Goal: Task Accomplishment & Management: Complete application form

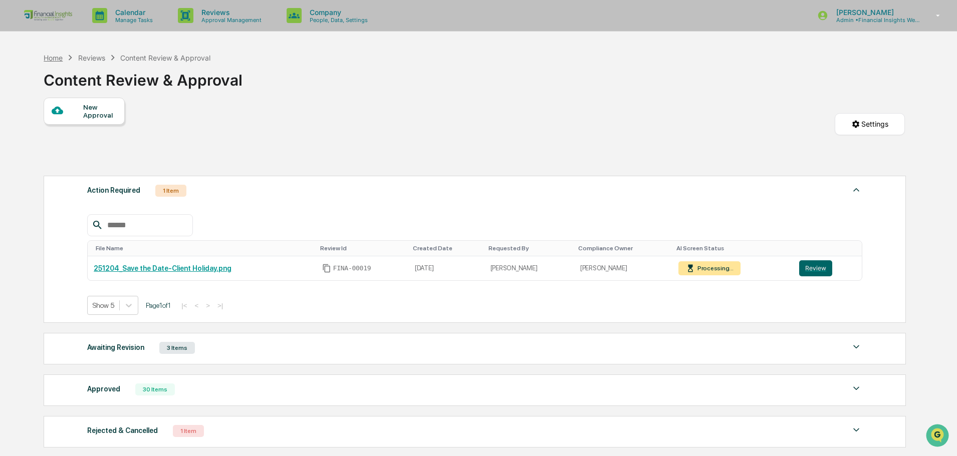
click at [55, 60] on div "Home" at bounding box center [53, 58] width 19 height 9
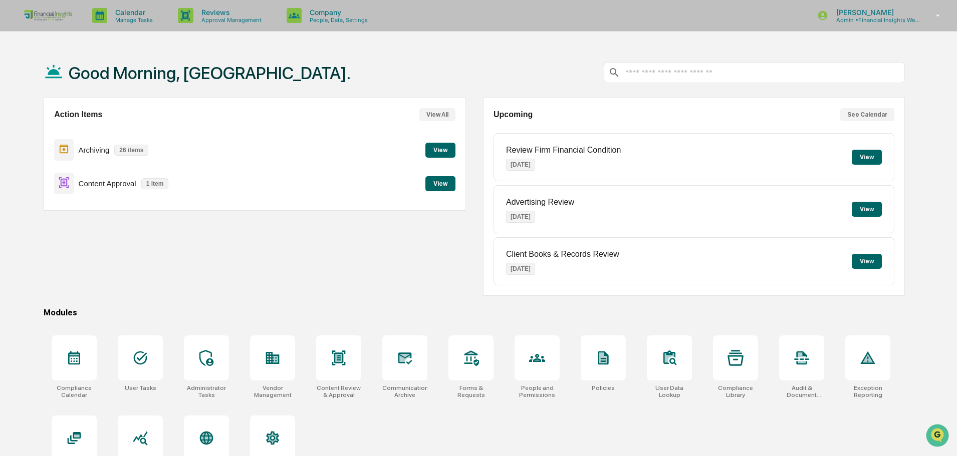
click at [442, 185] on button "View" at bounding box center [440, 183] width 30 height 15
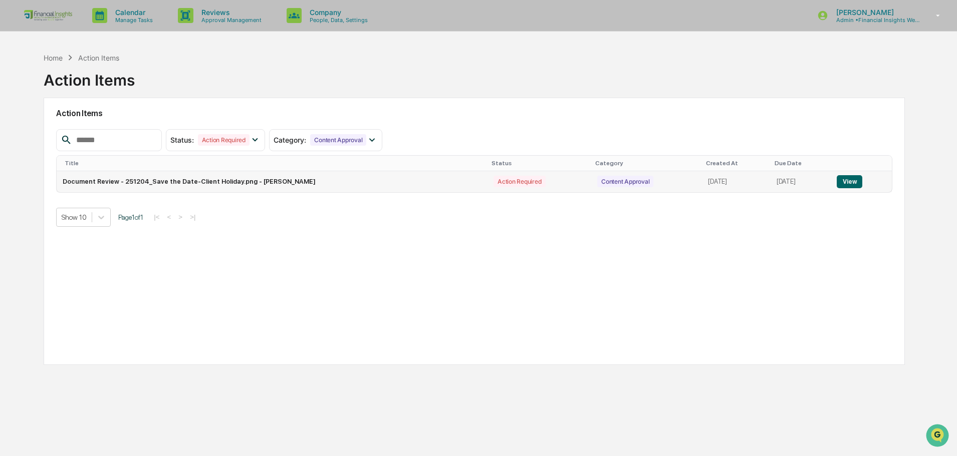
click at [842, 178] on button "View" at bounding box center [849, 181] width 26 height 13
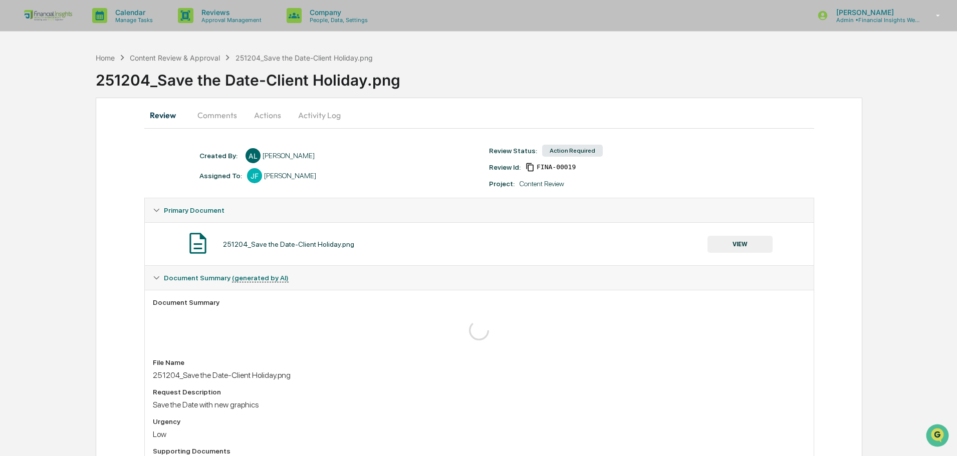
click at [772, 237] on div "VIEW" at bounding box center [739, 244] width 65 height 17
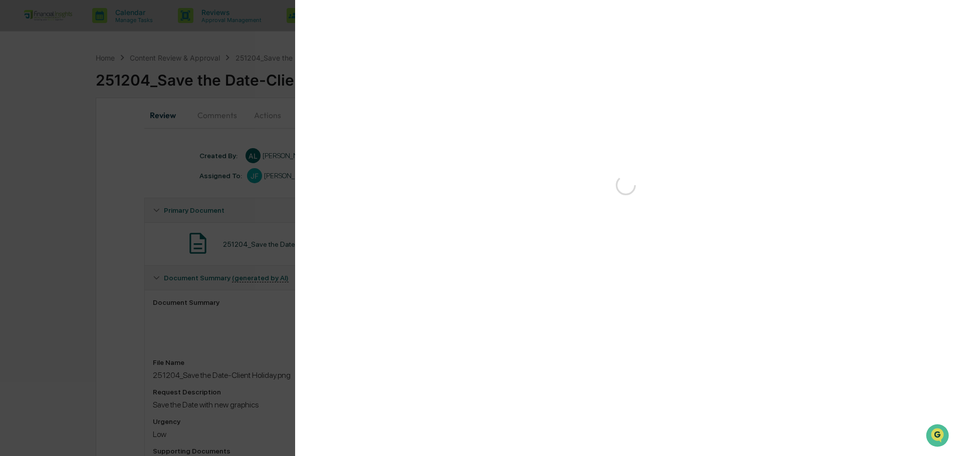
click at [764, 242] on div at bounding box center [626, 445] width 622 height 431
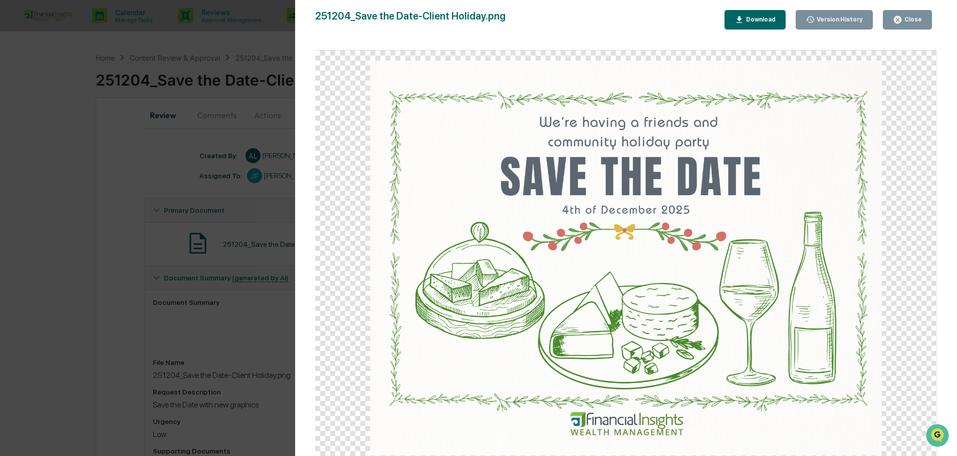
click at [901, 17] on icon "button" at bounding box center [897, 20] width 8 height 8
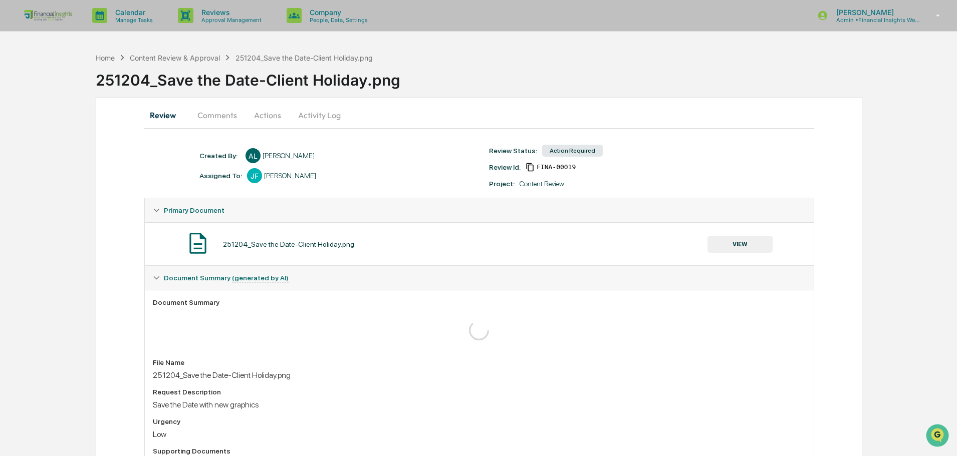
click at [322, 120] on button "Activity Log" at bounding box center [319, 115] width 59 height 24
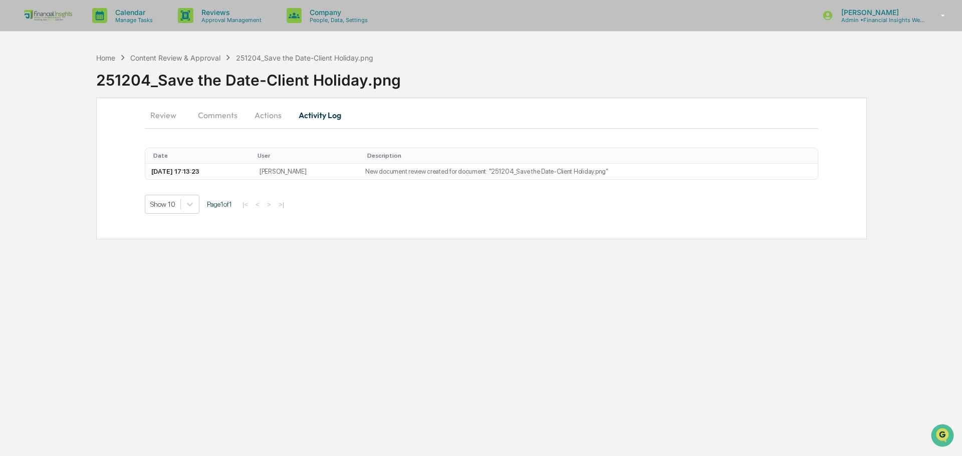
click at [259, 114] on button "Actions" at bounding box center [267, 115] width 45 height 24
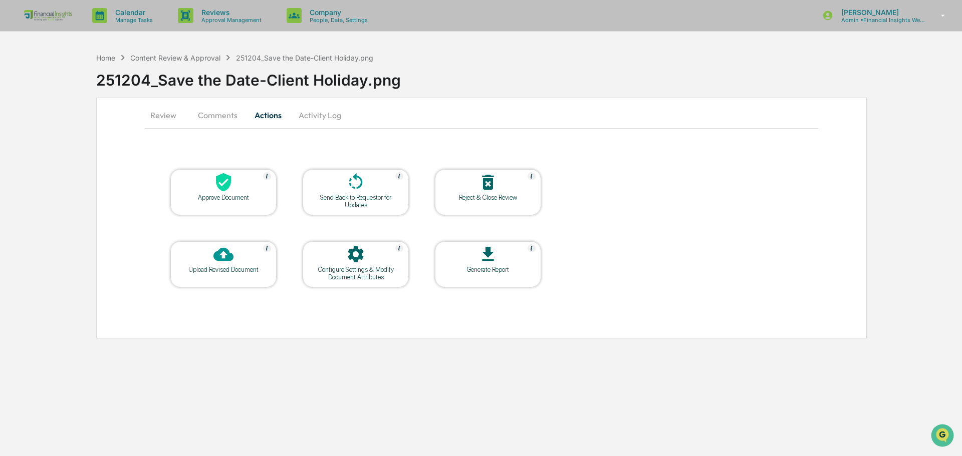
click at [209, 186] on div at bounding box center [223, 183] width 100 height 22
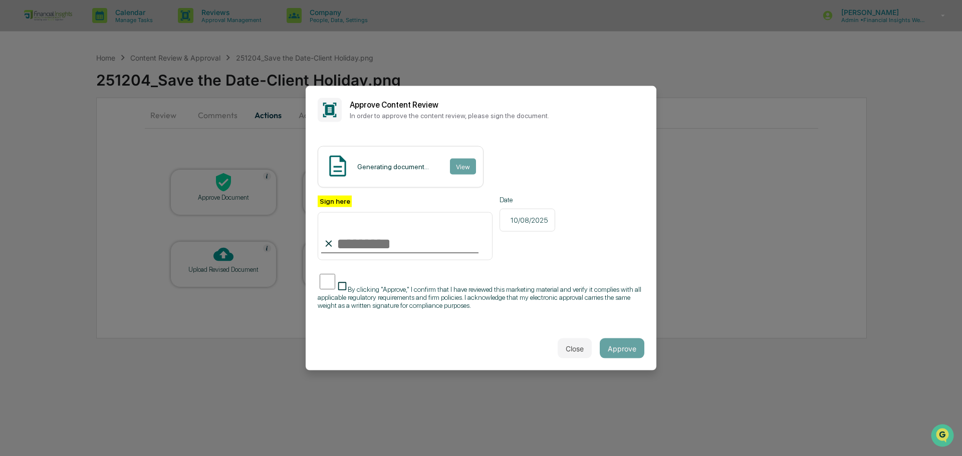
drag, startPoint x: 356, startPoint y: 226, endPoint x: 356, endPoint y: 234, distance: 8.0
click at [356, 226] on input "Sign here" at bounding box center [405, 236] width 175 height 48
type input "**********"
click at [621, 349] on button "Approve" at bounding box center [621, 349] width 45 height 20
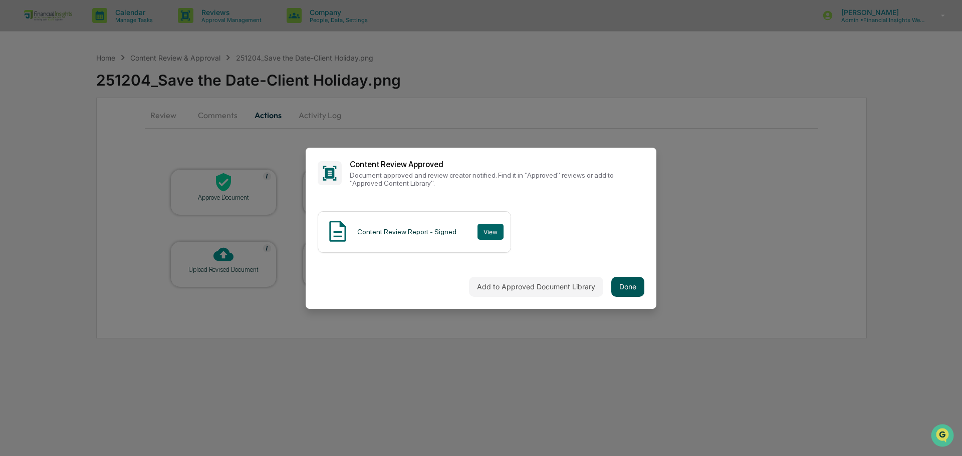
click at [624, 285] on button "Done" at bounding box center [627, 287] width 33 height 20
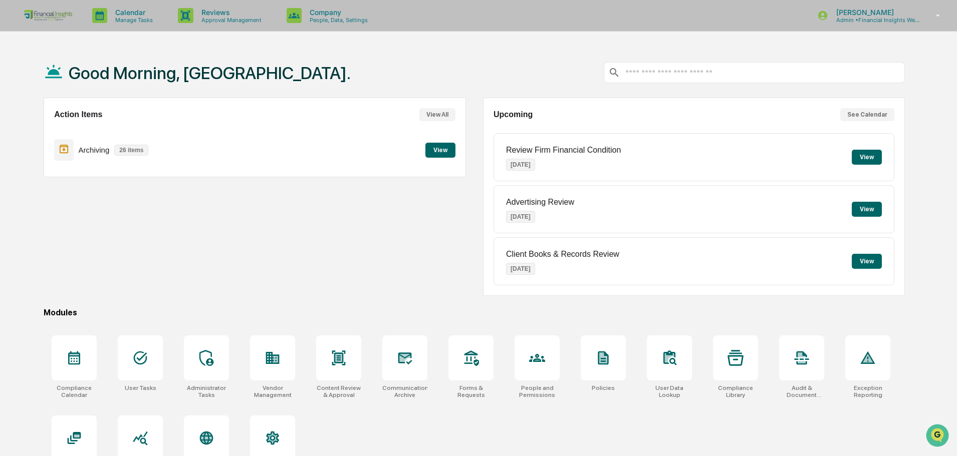
click at [432, 151] on button "View" at bounding box center [440, 150] width 30 height 15
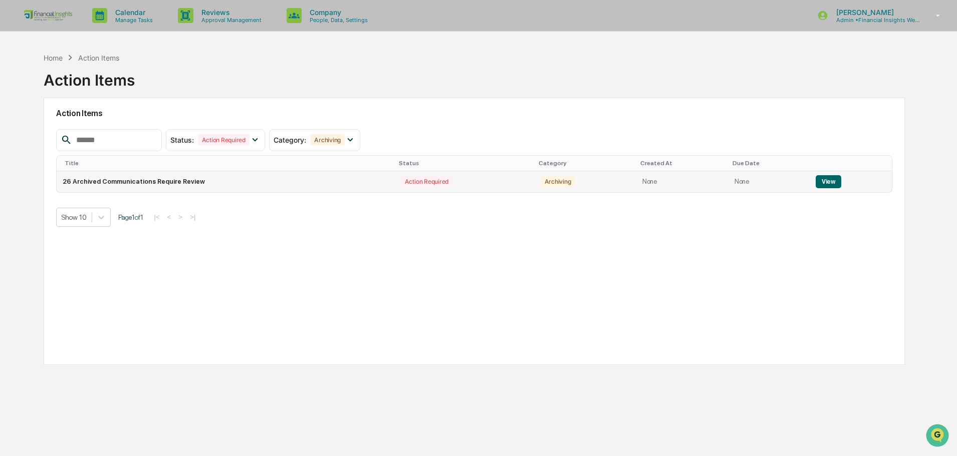
click at [818, 182] on button "View" at bounding box center [828, 181] width 26 height 13
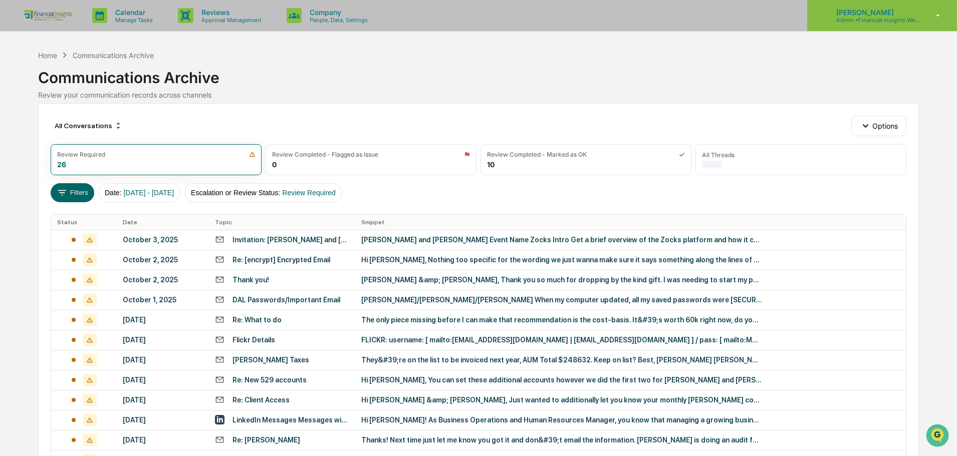
click at [891, 20] on p "Admin • Financial Insights Wealth Management" at bounding box center [874, 20] width 93 height 7
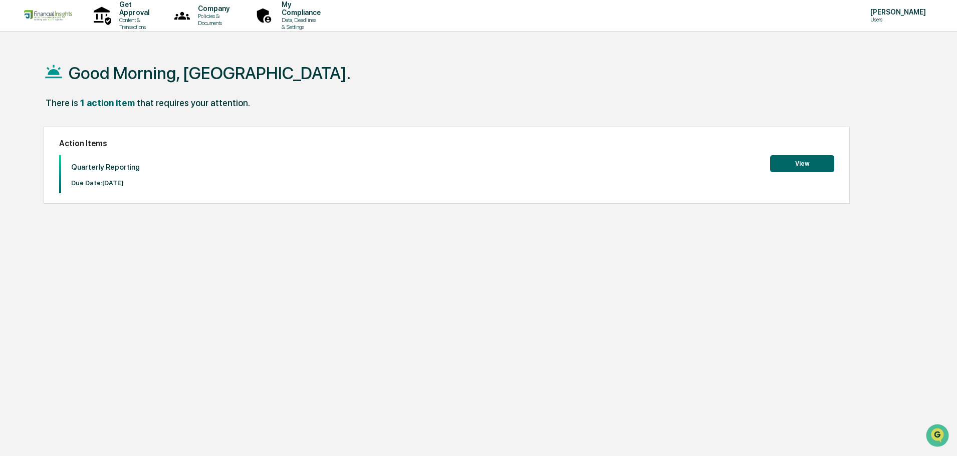
click at [808, 158] on button "View" at bounding box center [802, 163] width 64 height 17
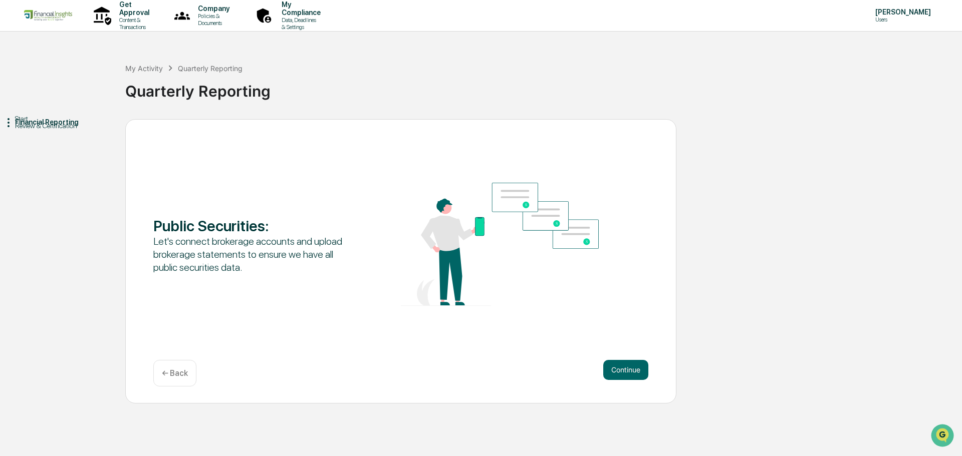
click at [649, 368] on div "Public Securities : Let's connect brokerage accounts and upload brokerage state…" at bounding box center [400, 261] width 551 height 284
click at [624, 374] on button "Continue" at bounding box center [625, 370] width 45 height 20
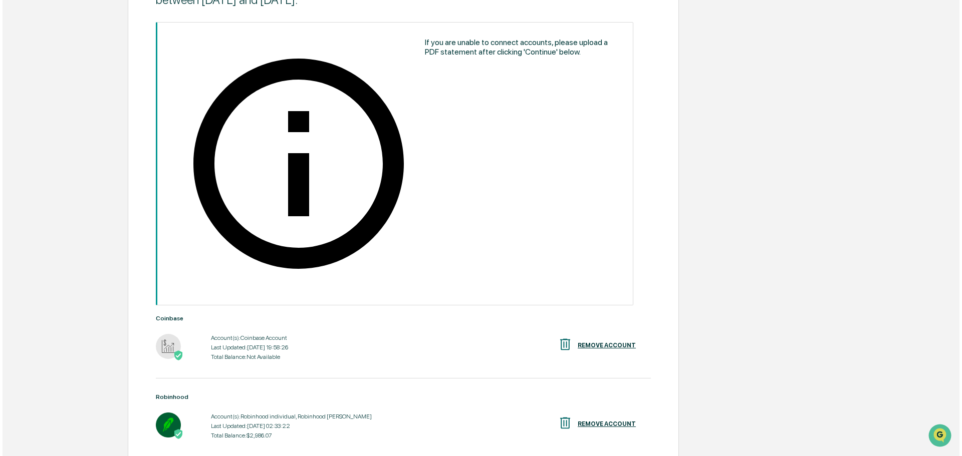
scroll to position [165, 0]
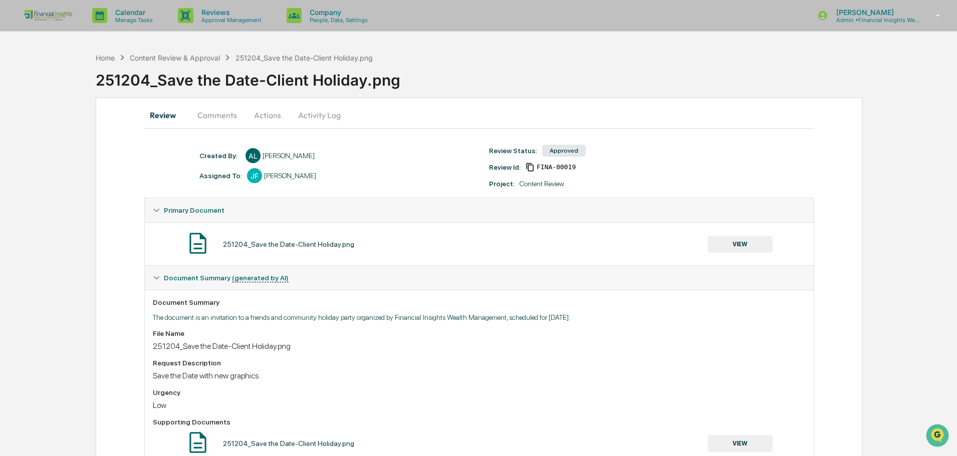
click at [759, 246] on button "VIEW" at bounding box center [739, 244] width 65 height 17
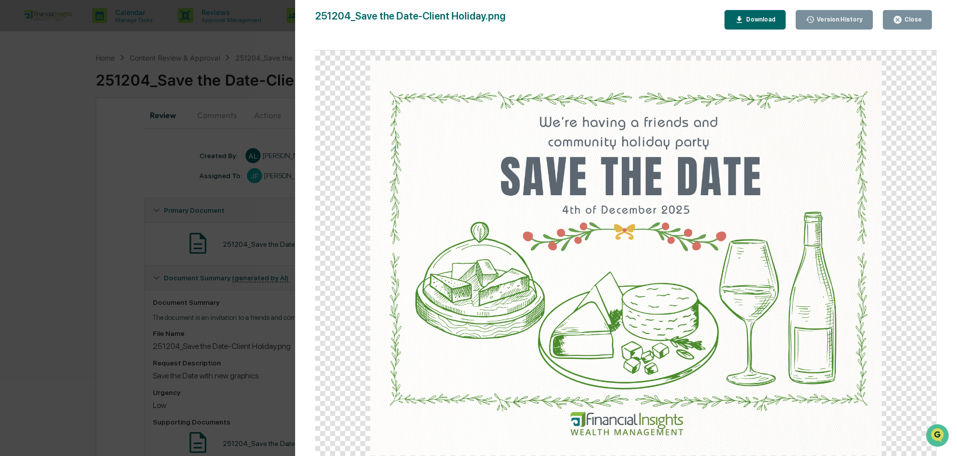
click at [900, 18] on icon "button" at bounding box center [897, 20] width 8 height 8
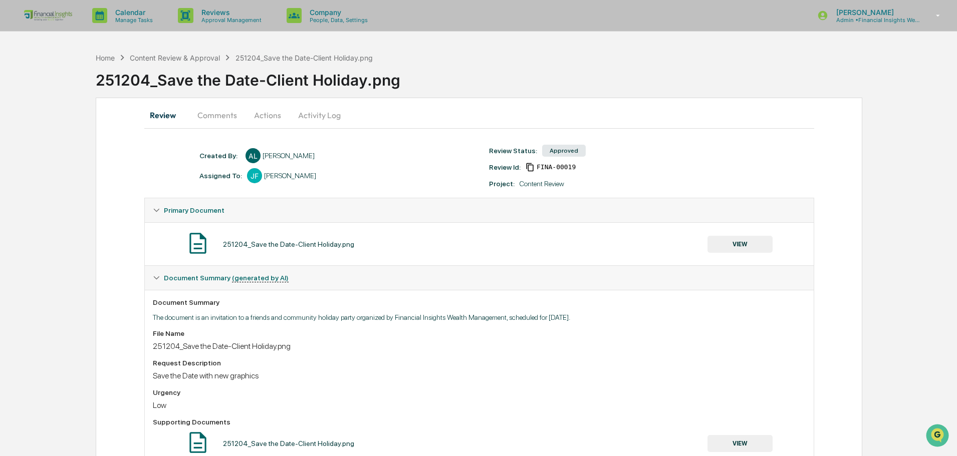
click at [324, 115] on button "Activity Log" at bounding box center [319, 115] width 59 height 24
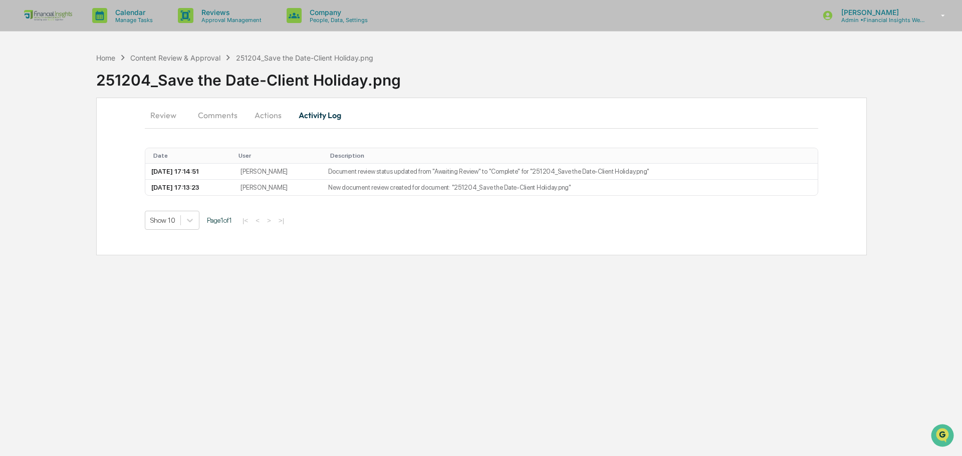
click at [274, 120] on button "Actions" at bounding box center [267, 115] width 45 height 24
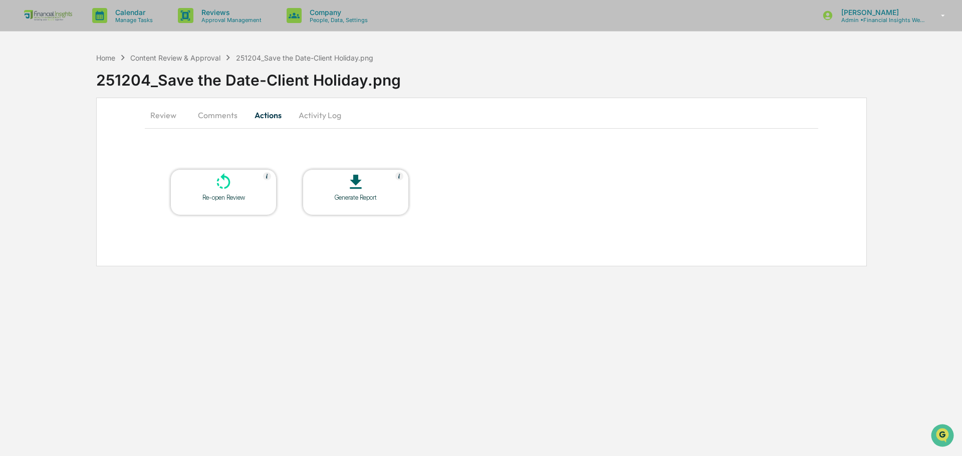
click at [328, 111] on button "Activity Log" at bounding box center [319, 115] width 59 height 24
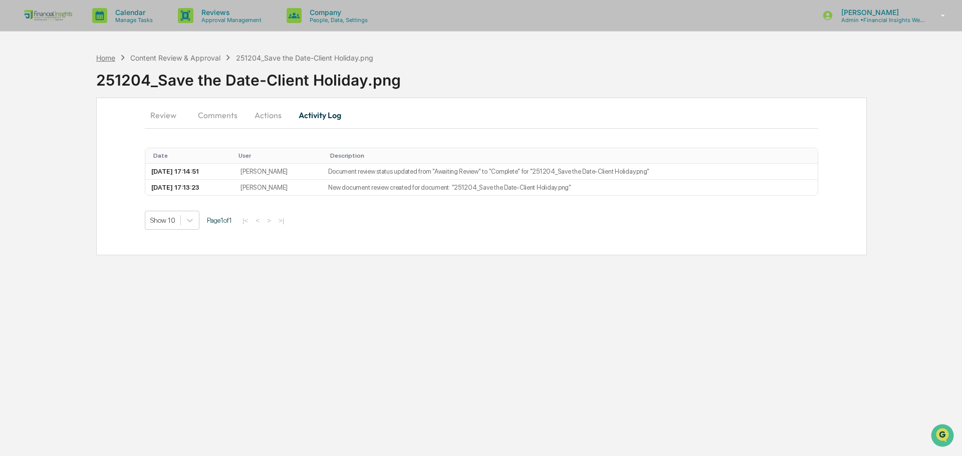
click at [103, 61] on div "Home" at bounding box center [105, 58] width 19 height 9
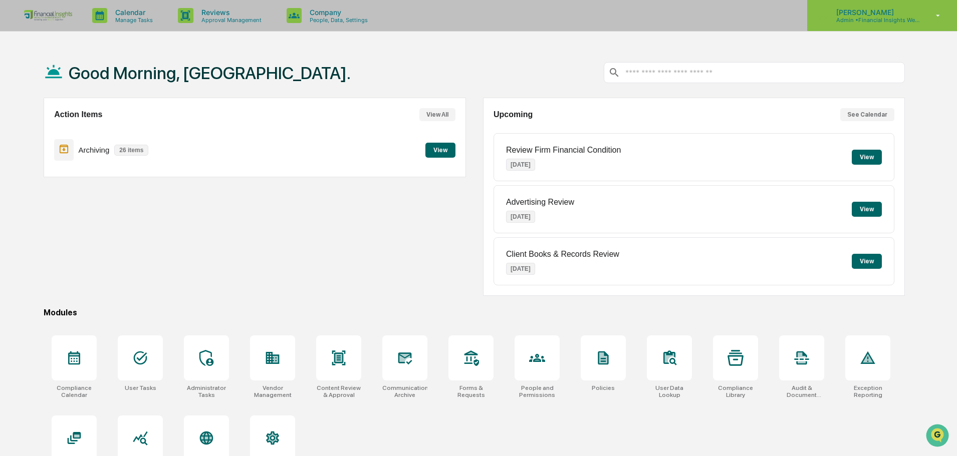
click at [863, 12] on p "[PERSON_NAME]" at bounding box center [874, 12] width 93 height 9
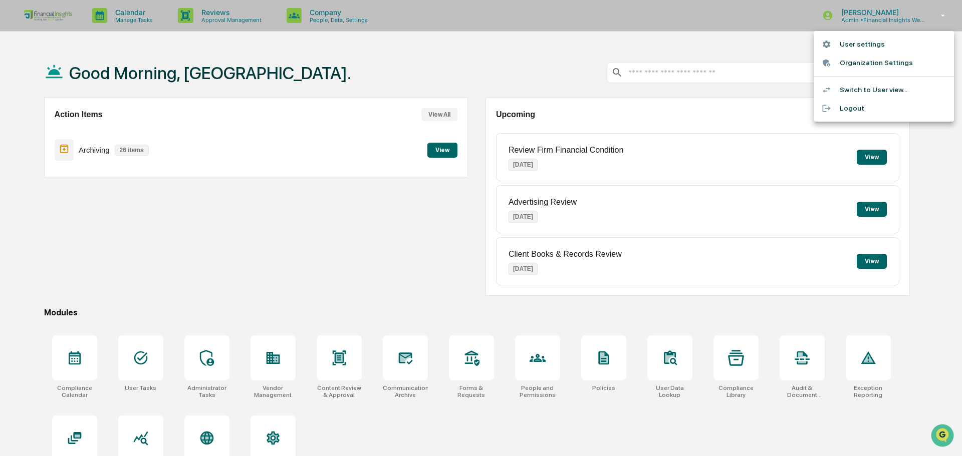
click at [871, 93] on li "Switch to User view..." at bounding box center [883, 90] width 140 height 19
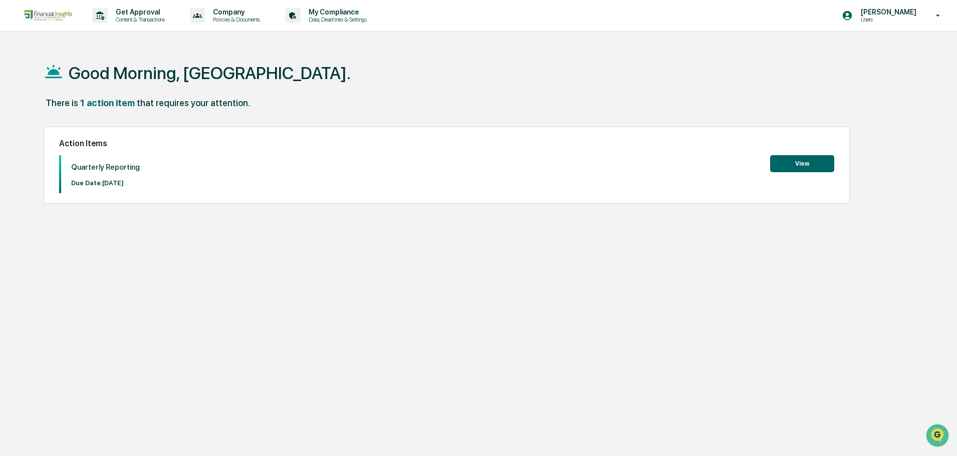
click at [805, 172] on div "Quarterly Reporting Due Date: 2025-10-15 View" at bounding box center [446, 174] width 775 height 38
click at [804, 165] on button "View" at bounding box center [802, 163] width 64 height 17
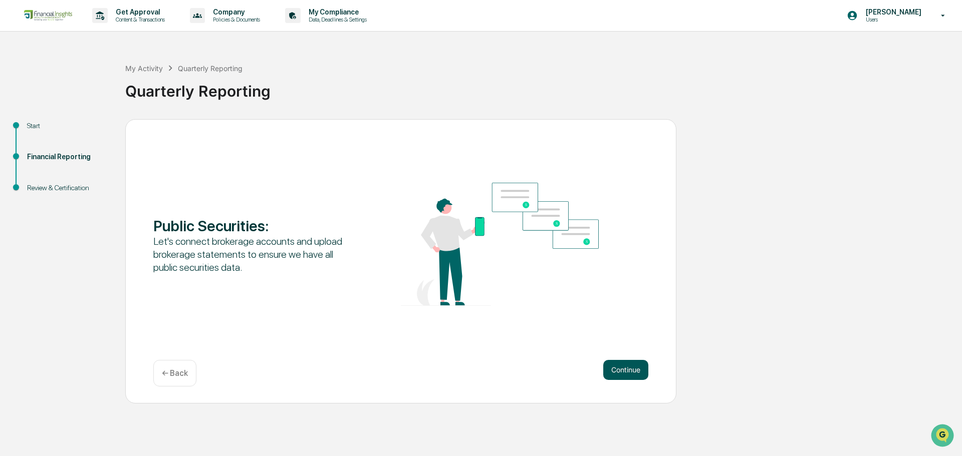
click at [625, 371] on button "Continue" at bounding box center [625, 370] width 45 height 20
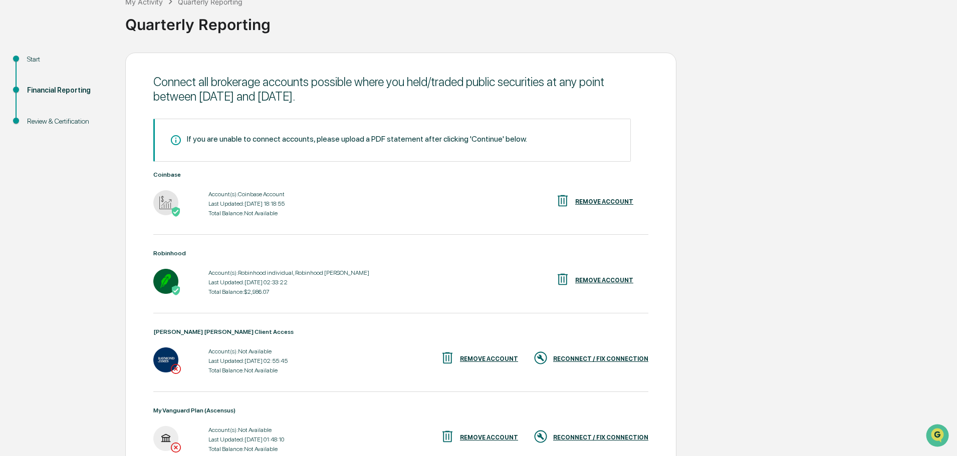
scroll to position [165, 0]
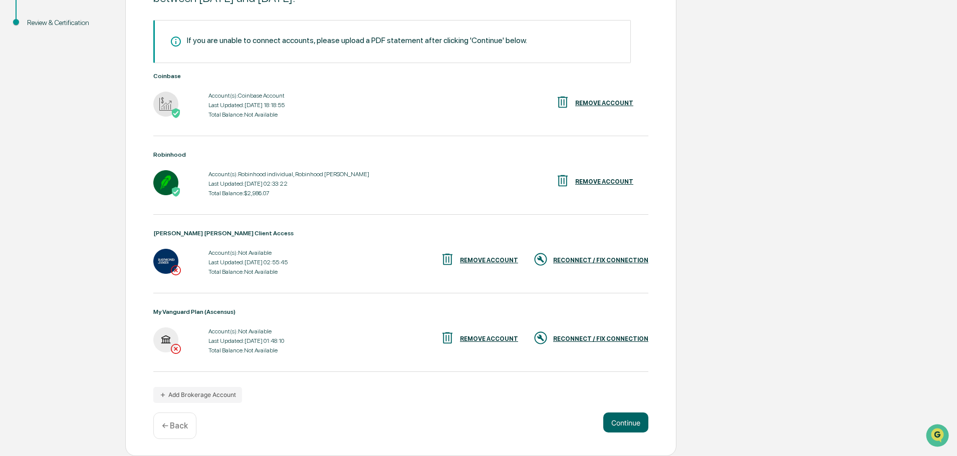
click at [612, 338] on div "RECONNECT / FIX CONNECTION" at bounding box center [600, 339] width 95 height 7
click at [593, 339] on div "RECONNECT / FIX CONNECTION" at bounding box center [600, 339] width 95 height 7
click at [633, 423] on button "Continue" at bounding box center [625, 423] width 45 height 20
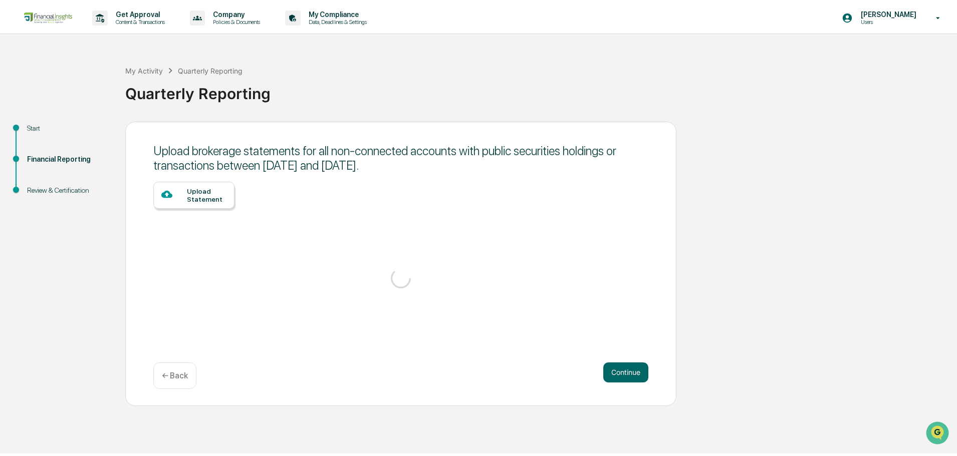
scroll to position [0, 0]
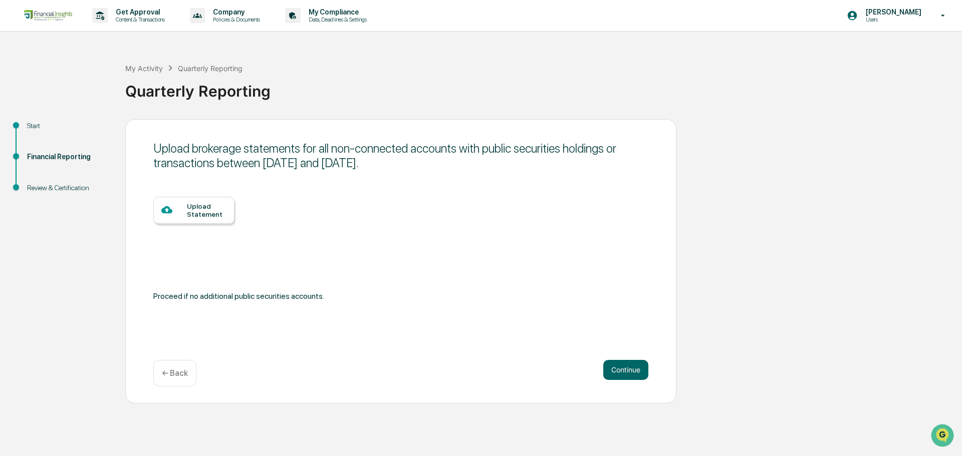
click at [183, 214] on div at bounding box center [174, 210] width 26 height 13
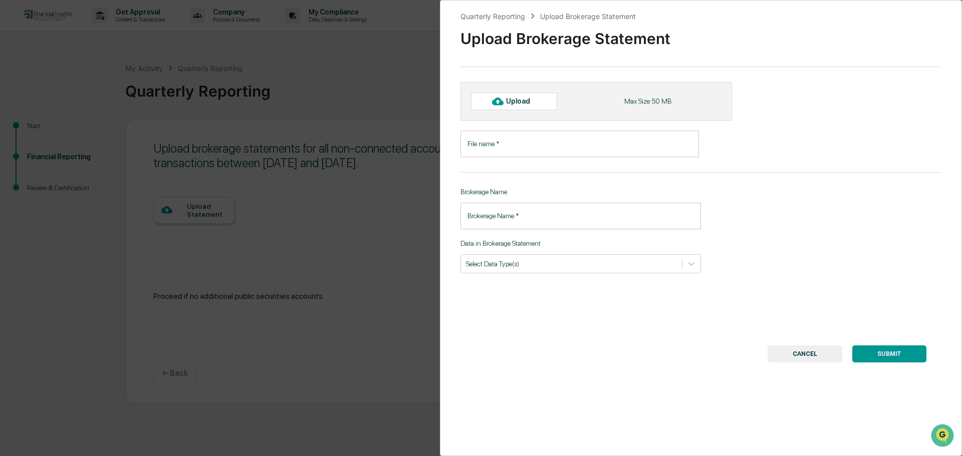
click at [518, 100] on div "Upload" at bounding box center [522, 101] width 33 height 8
type input "**********"
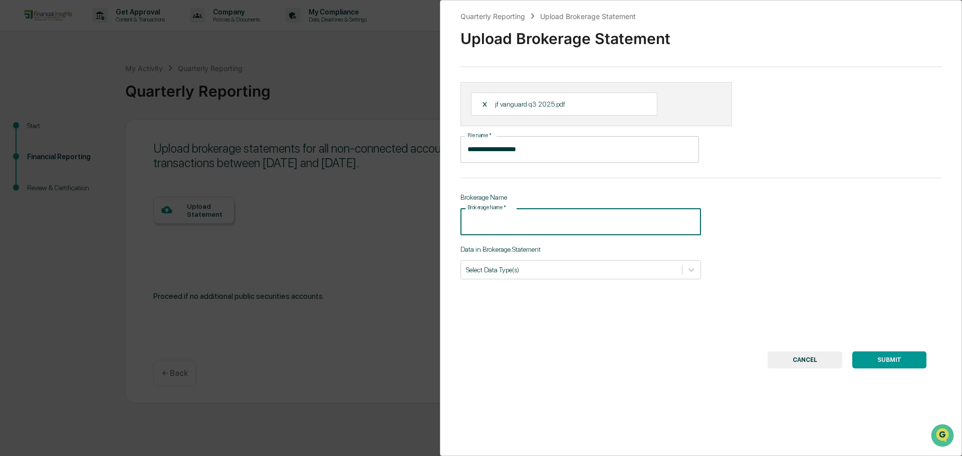
click at [532, 224] on input "Brokerage Name   *" at bounding box center [580, 221] width 240 height 27
type input "********"
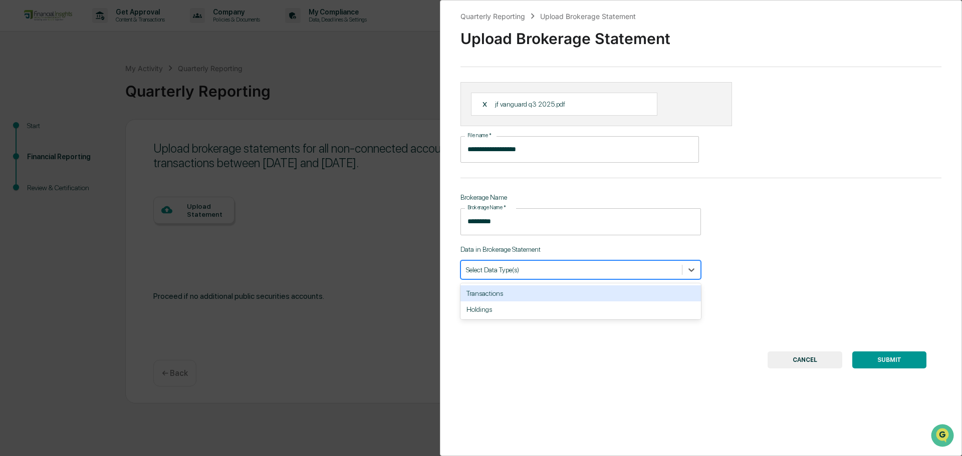
click at [536, 269] on div at bounding box center [571, 270] width 211 height 10
click at [527, 293] on div "Transactions" at bounding box center [580, 293] width 240 height 16
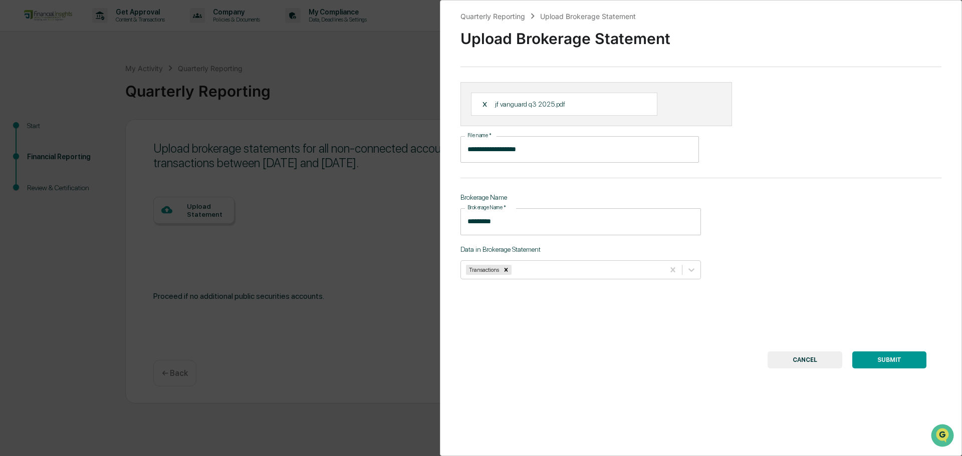
click at [884, 359] on button "SUBMIT" at bounding box center [889, 360] width 74 height 17
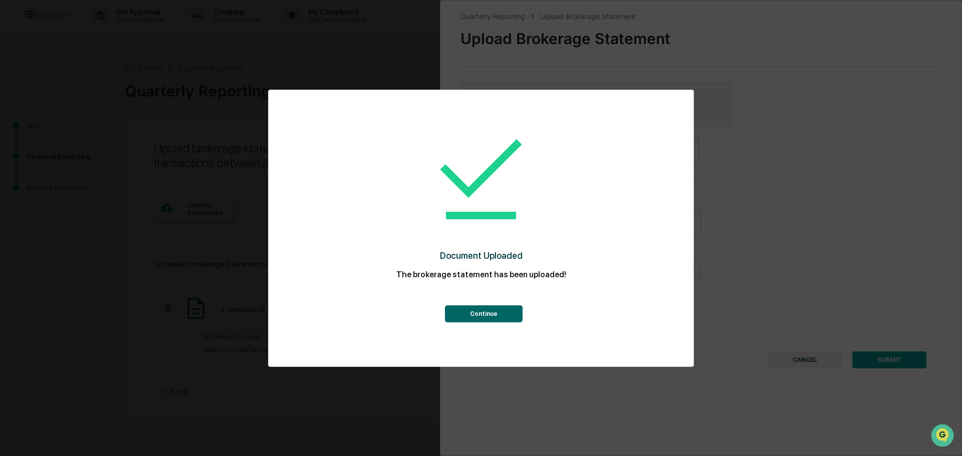
click at [465, 314] on button "Continue" at bounding box center [484, 313] width 78 height 17
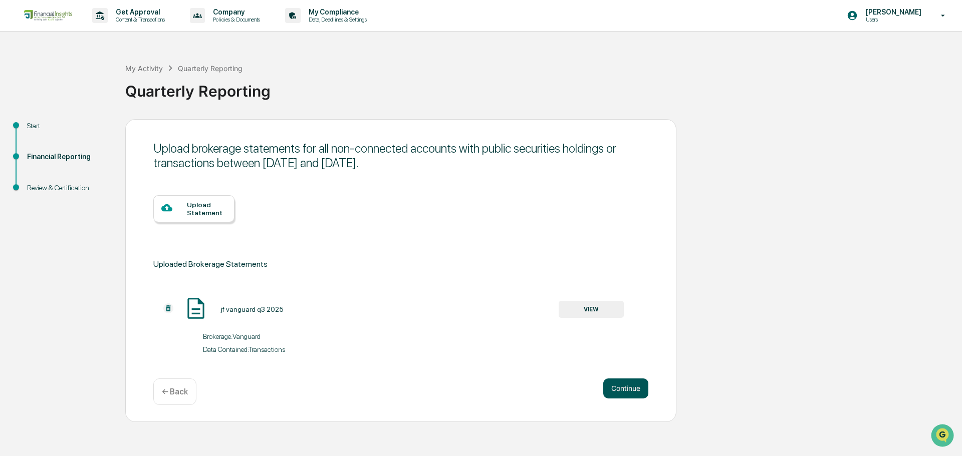
click at [612, 384] on button "Continue" at bounding box center [625, 389] width 45 height 20
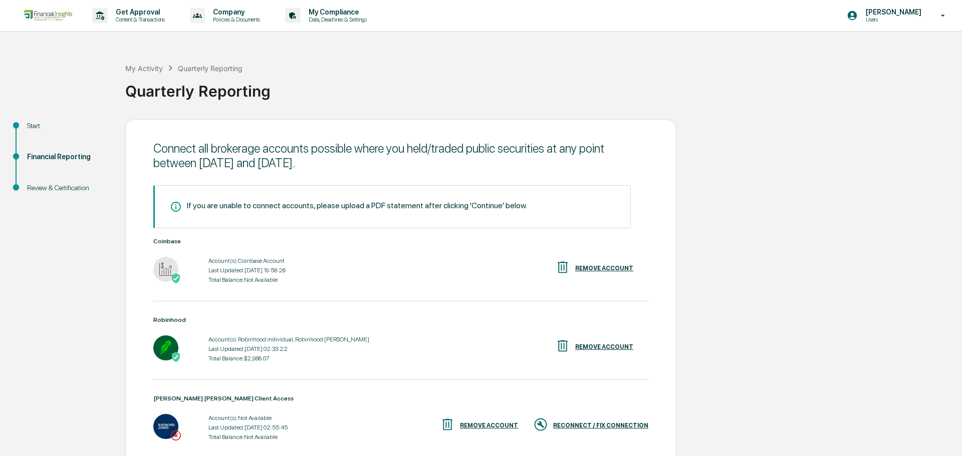
scroll to position [165, 0]
